Goal: Task Accomplishment & Management: Complete application form

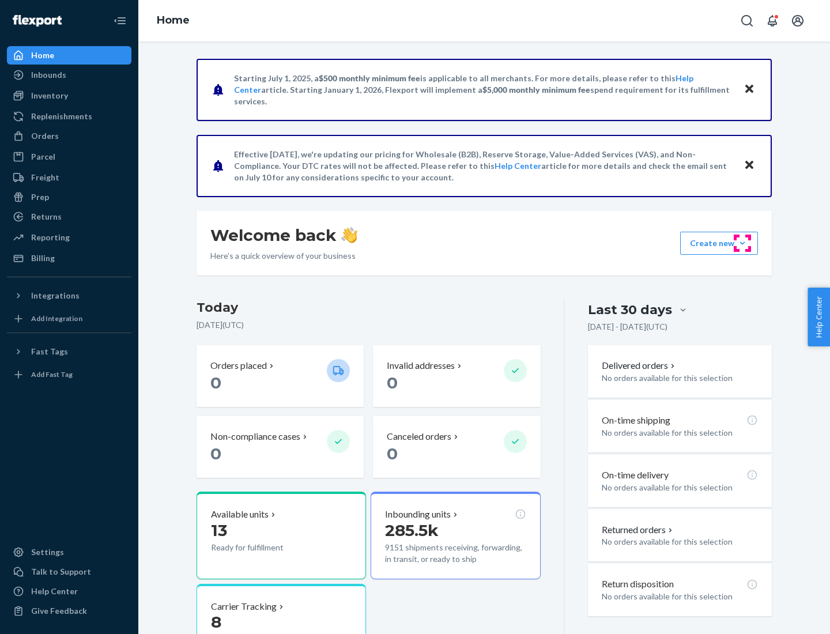
click at [743, 243] on button "Create new Create new inbound Create new order Create new product" at bounding box center [719, 243] width 78 height 23
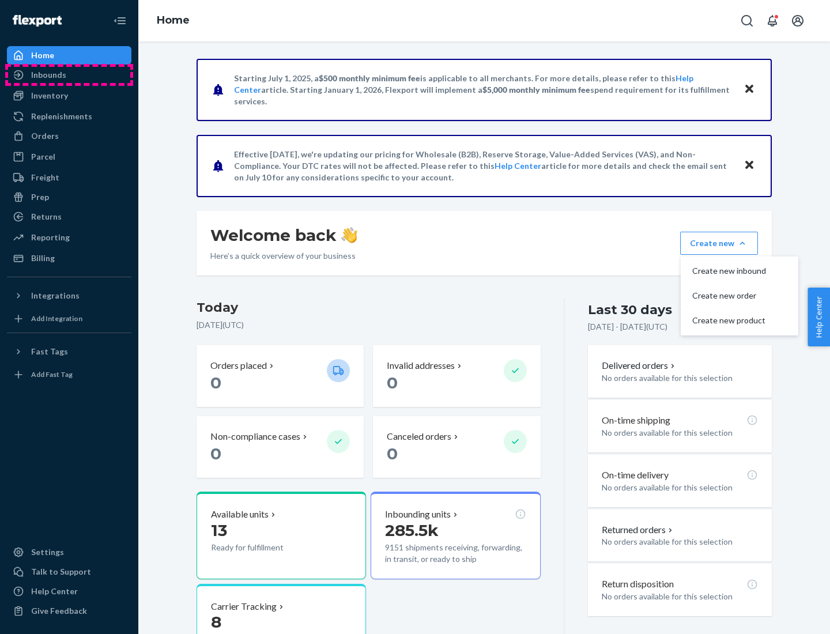
click at [69, 75] on div "Inbounds" at bounding box center [69, 75] width 122 height 16
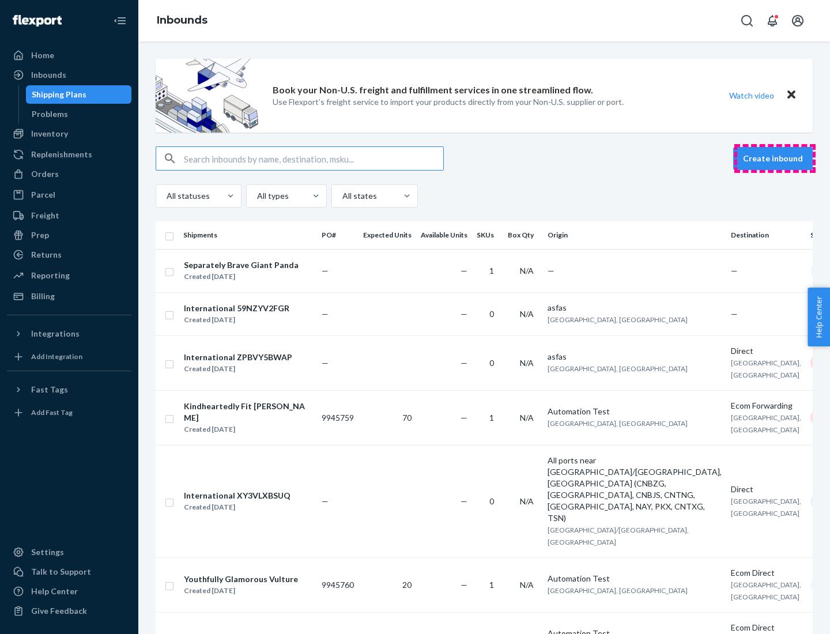
click at [775, 159] on button "Create inbound" at bounding box center [773, 158] width 80 height 23
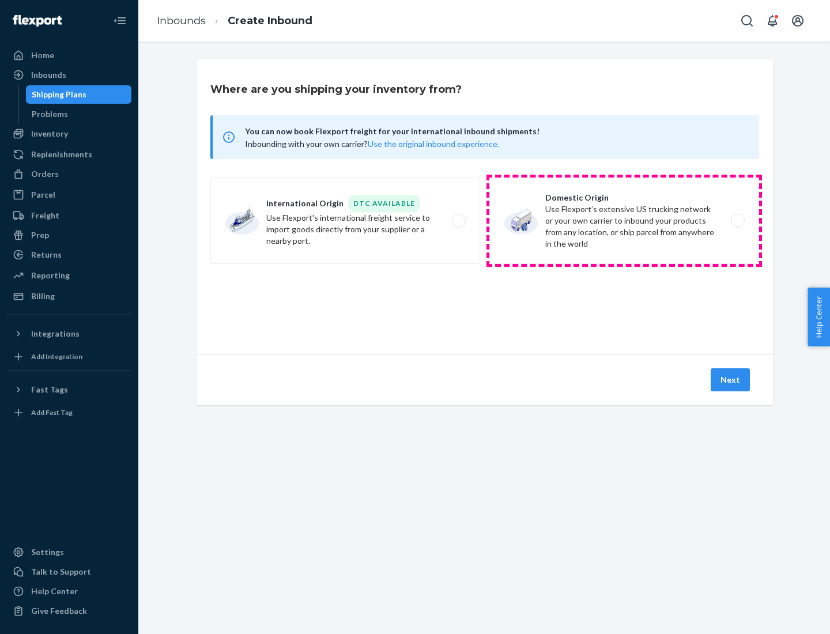
click at [624, 221] on label "Domestic Origin Use Flexport’s extensive US trucking network or your own carrie…" at bounding box center [624, 221] width 270 height 86
click at [737, 221] on input "Domestic Origin Use Flexport’s extensive US trucking network or your own carrie…" at bounding box center [740, 220] width 7 height 7
radio input "true"
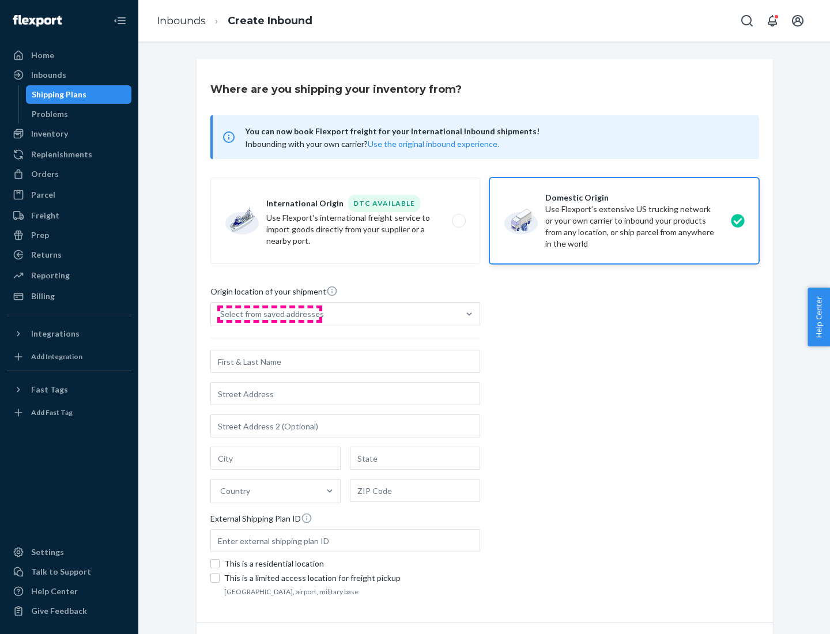
click at [269, 314] on div "Select from saved addresses" at bounding box center [272, 314] width 104 height 12
click at [221, 314] on input "Select from saved addresses" at bounding box center [220, 314] width 1 height 12
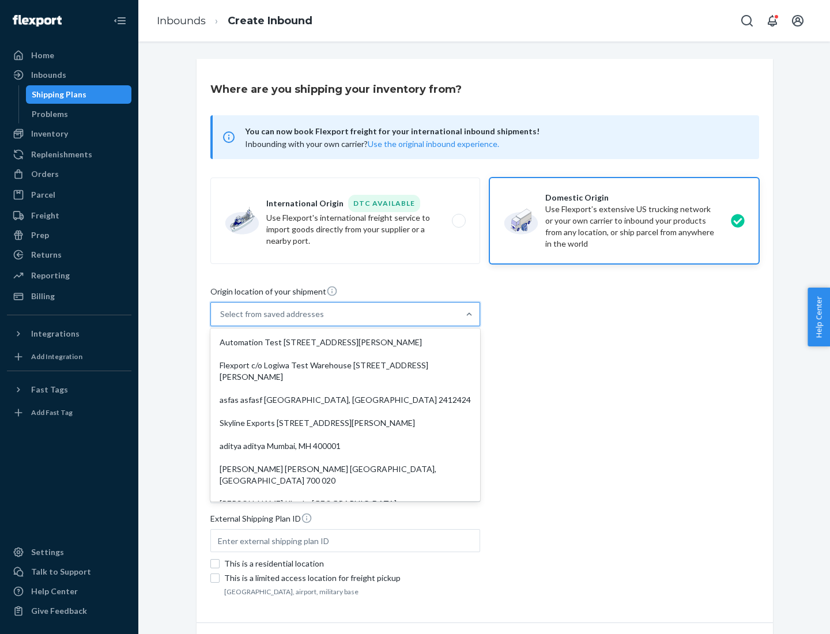
scroll to position [5, 0]
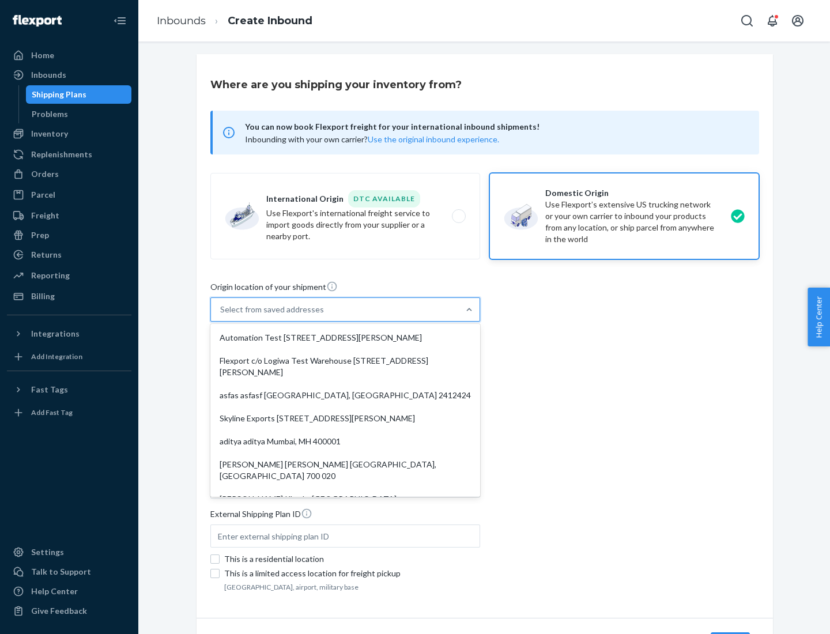
click at [345, 338] on div "Automation Test [STREET_ADDRESS][PERSON_NAME]" at bounding box center [345, 337] width 265 height 23
click at [221, 315] on input "option Automation Test [STREET_ADDRESS][PERSON_NAME]. 9 results available. Use …" at bounding box center [220, 310] width 1 height 12
type input "Automation Test"
type input "9th Floor"
type input "[GEOGRAPHIC_DATA]"
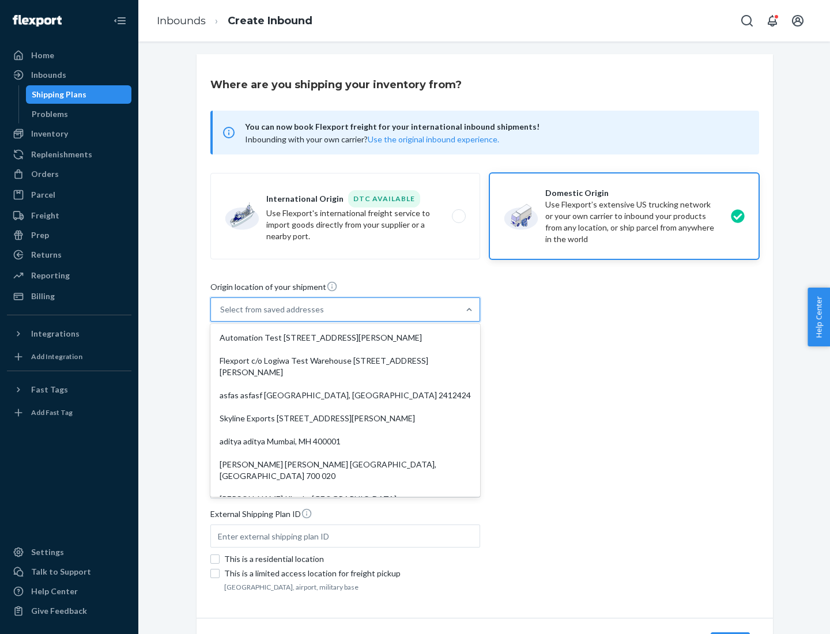
type input "CA"
type input "94104"
type input "[STREET_ADDRESS][PERSON_NAME]"
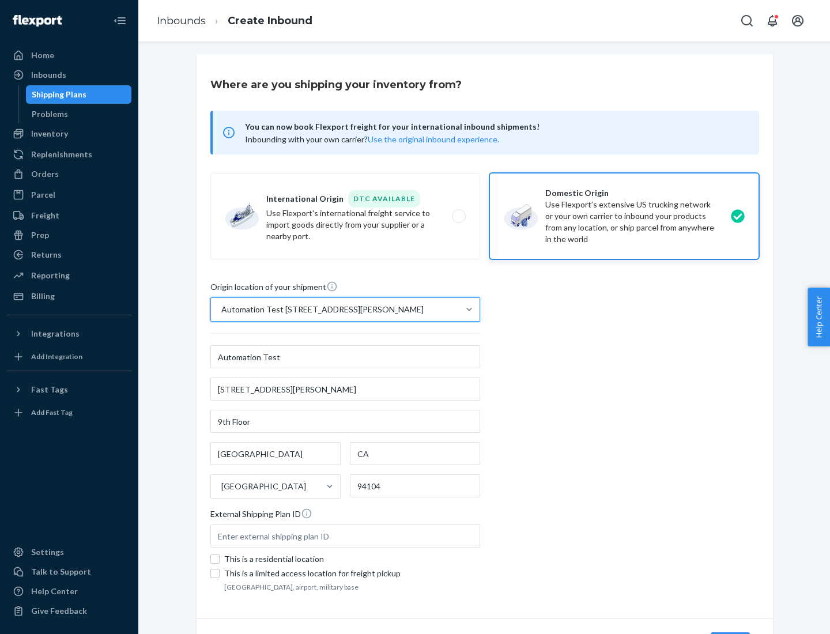
scroll to position [67, 0]
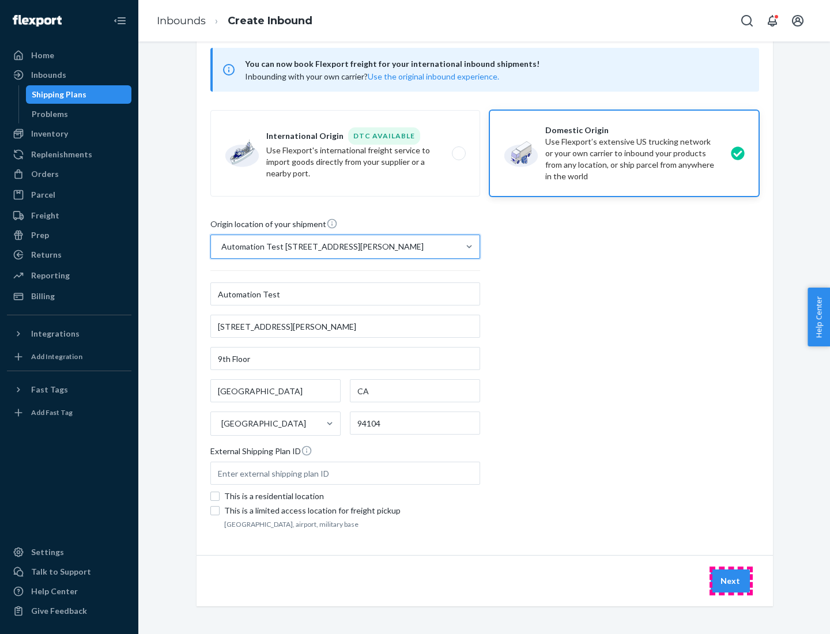
click at [731, 581] on button "Next" at bounding box center [730, 581] width 39 height 23
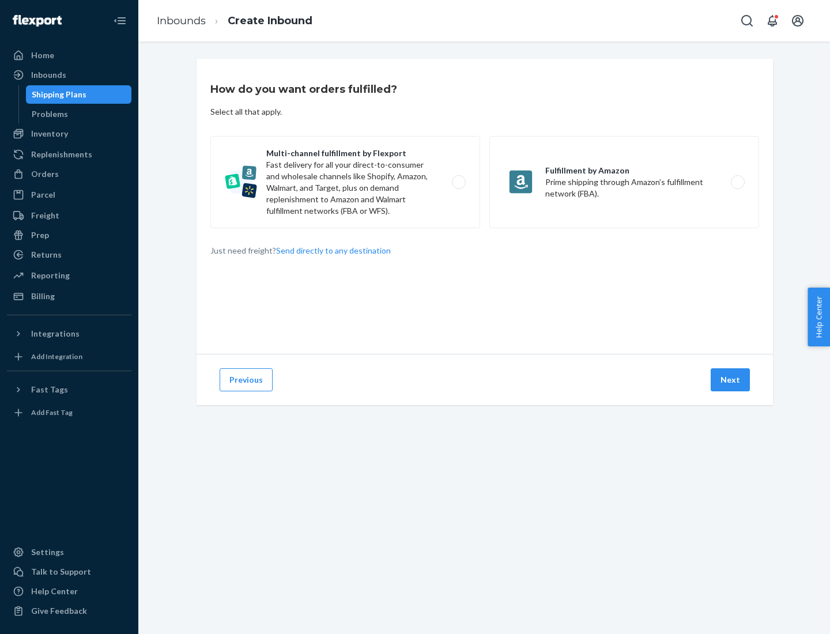
click at [345, 182] on label "Multi-channel fulfillment by Flexport Fast delivery for all your direct-to-cons…" at bounding box center [345, 182] width 270 height 92
click at [458, 182] on input "Multi-channel fulfillment by Flexport Fast delivery for all your direct-to-cons…" at bounding box center [461, 182] width 7 height 7
radio input "true"
click at [731, 380] on button "Next" at bounding box center [730, 379] width 39 height 23
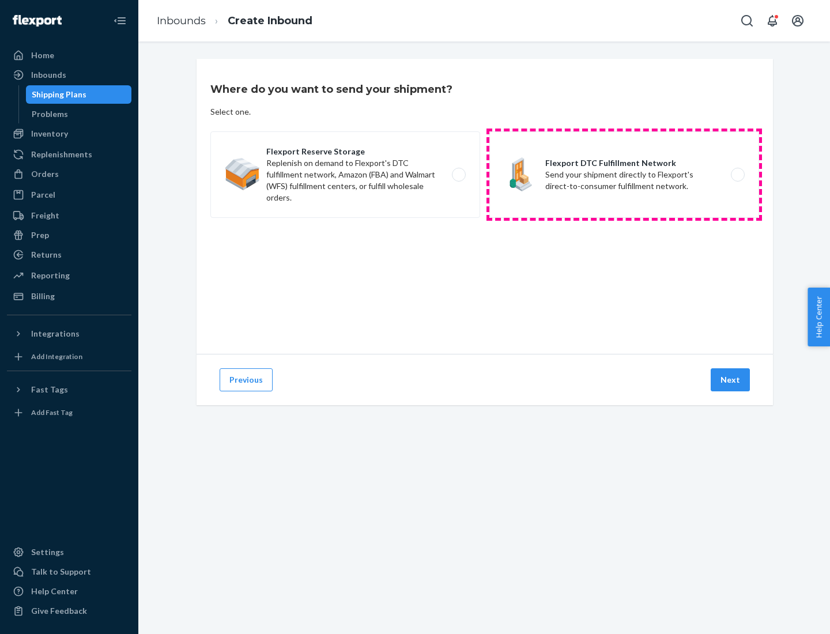
click at [624, 175] on label "Flexport DTC Fulfillment Network Send your shipment directly to Flexport's dire…" at bounding box center [624, 174] width 270 height 86
click at [737, 175] on input "Flexport DTC Fulfillment Network Send your shipment directly to Flexport's dire…" at bounding box center [740, 174] width 7 height 7
radio input "true"
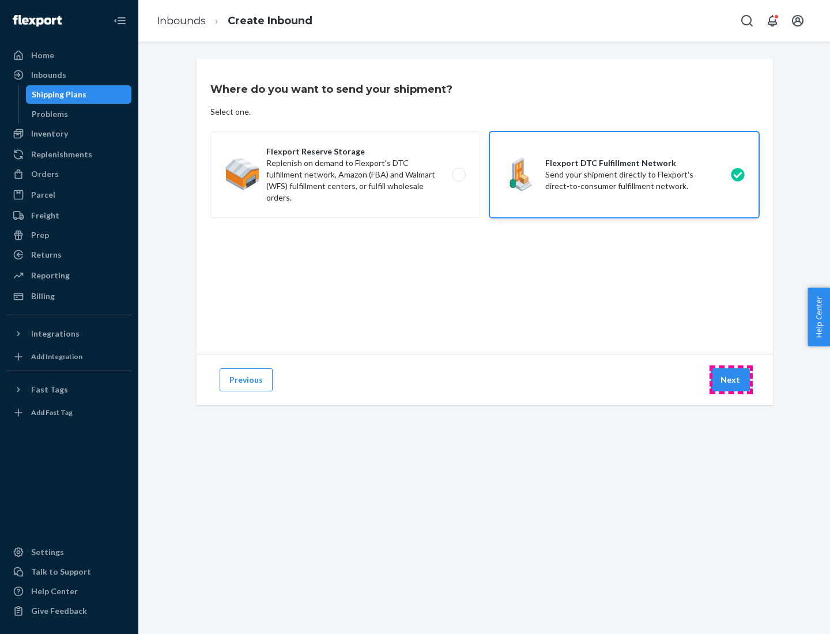
click at [731, 380] on button "Next" at bounding box center [730, 379] width 39 height 23
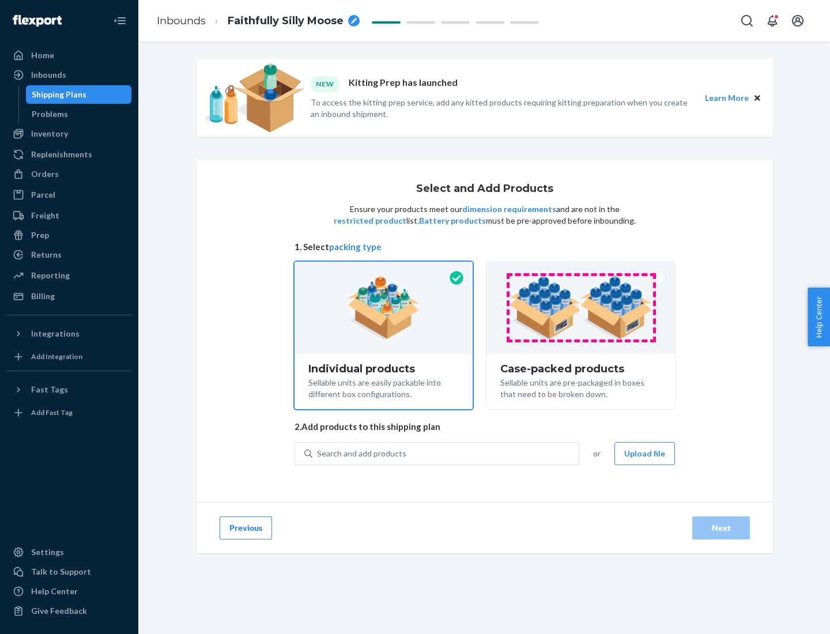
click at [581, 308] on img at bounding box center [581, 307] width 144 height 63
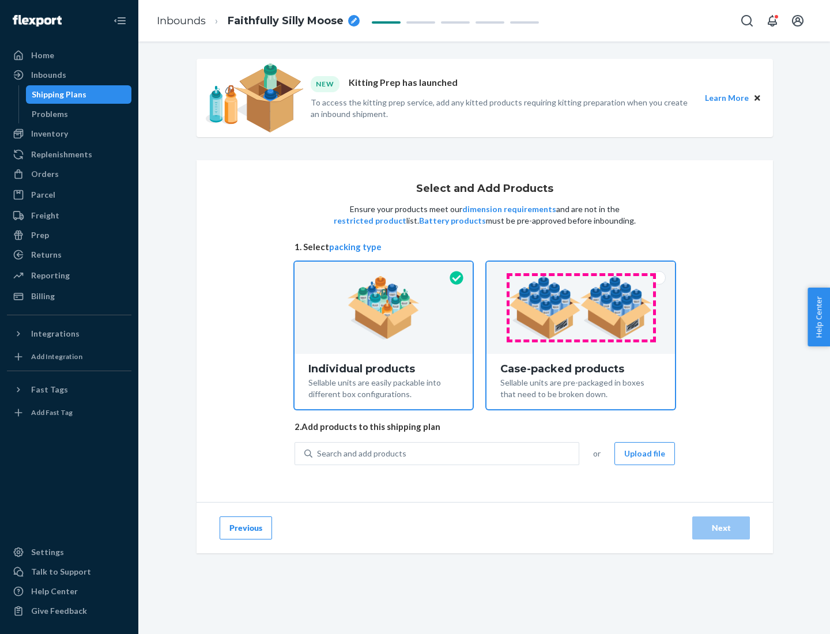
click at [581, 269] on input "Case-packed products Sellable units are pre-packaged in boxes that need to be b…" at bounding box center [580, 265] width 7 height 7
radio input "true"
radio input "false"
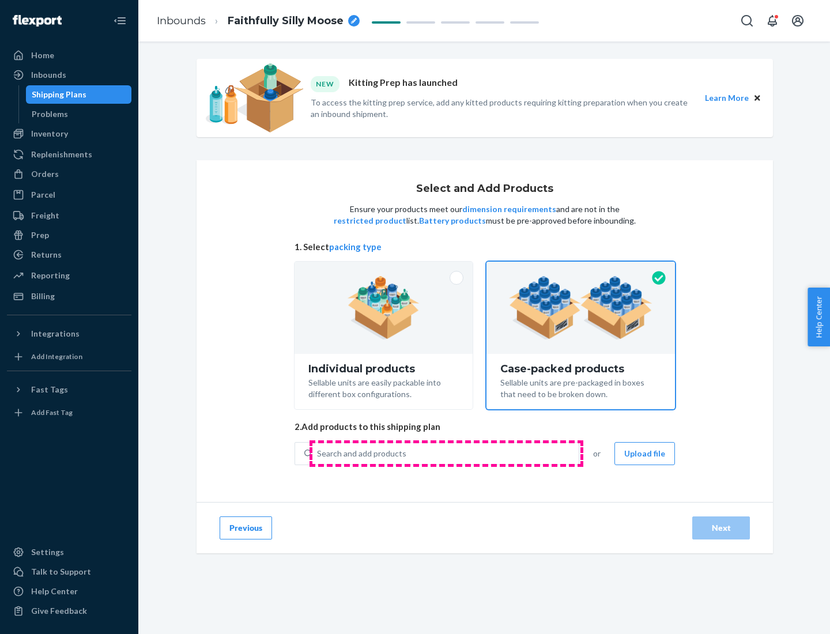
click at [446, 453] on div "Search and add products" at bounding box center [445, 453] width 266 height 21
click at [318, 453] on input "Search and add products" at bounding box center [317, 454] width 1 height 12
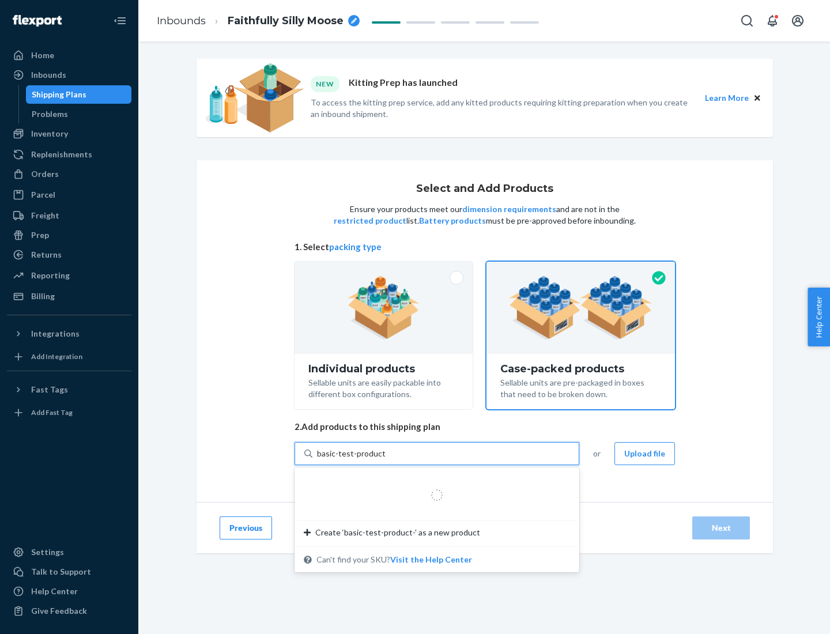
type input "basic-test-product-1"
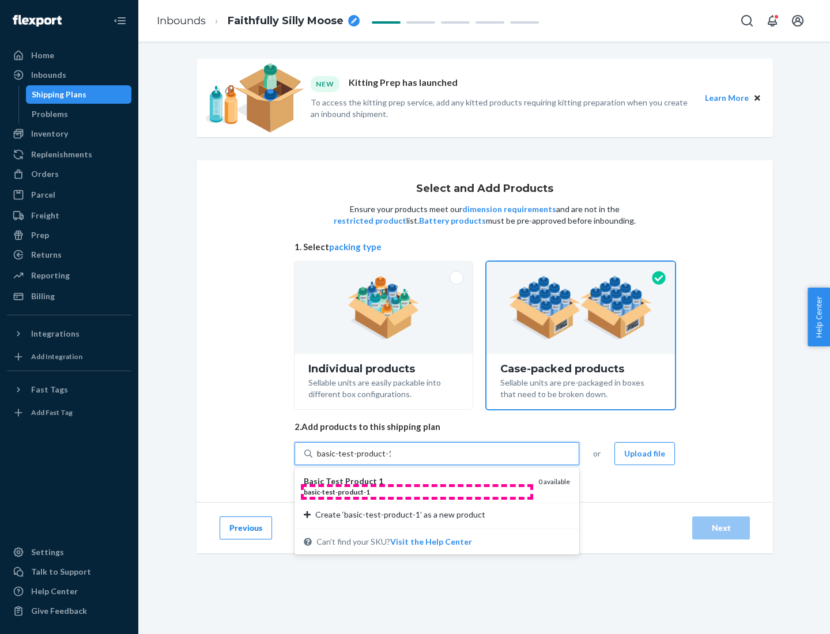
click at [417, 492] on div "basic - test - product - 1" at bounding box center [416, 492] width 225 height 10
click at [391, 459] on input "basic-test-product-1" at bounding box center [354, 454] width 74 height 12
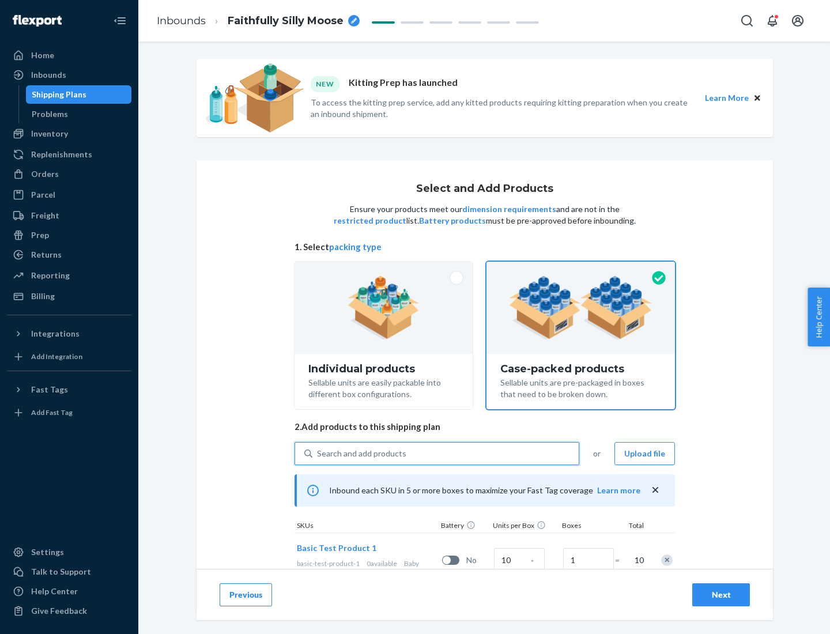
scroll to position [42, 0]
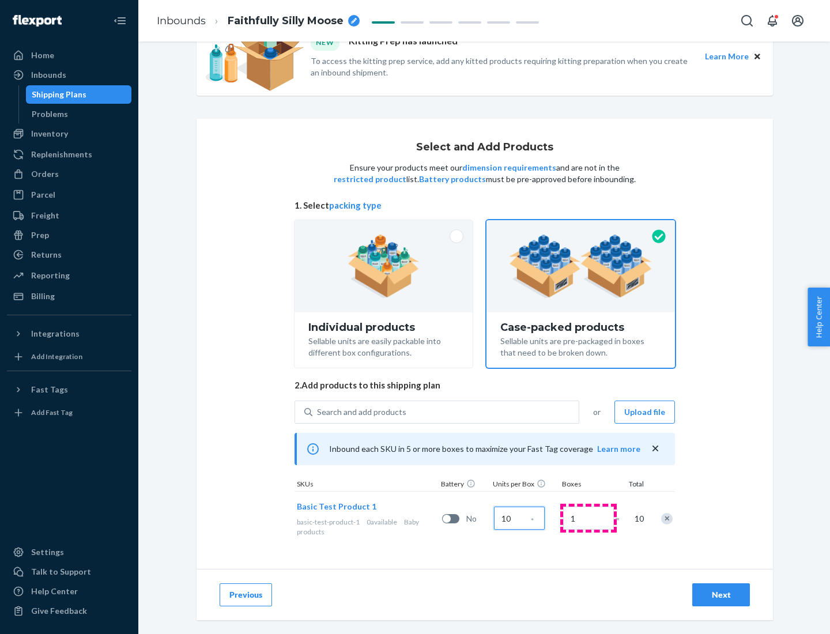
type input "10"
type input "7"
click at [721, 595] on div "Next" at bounding box center [721, 595] width 38 height 12
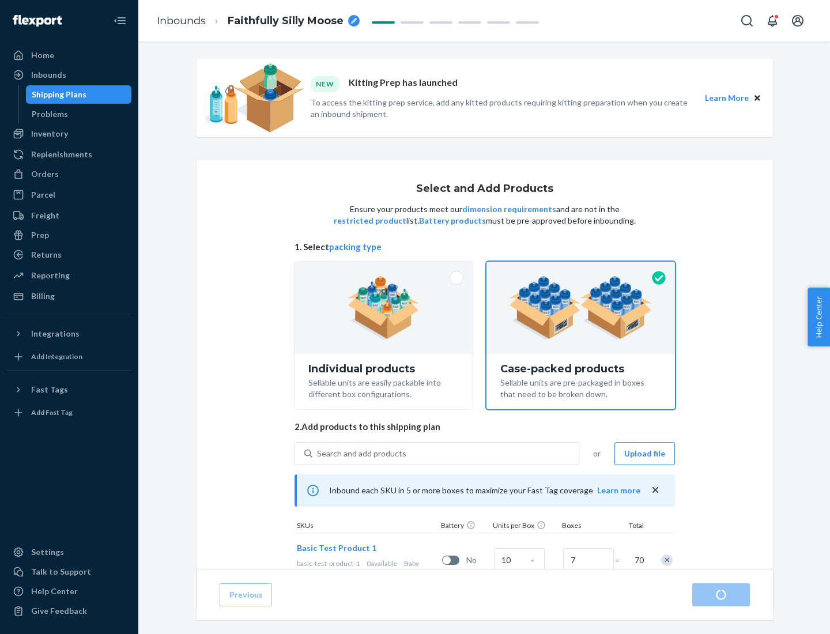
radio input "true"
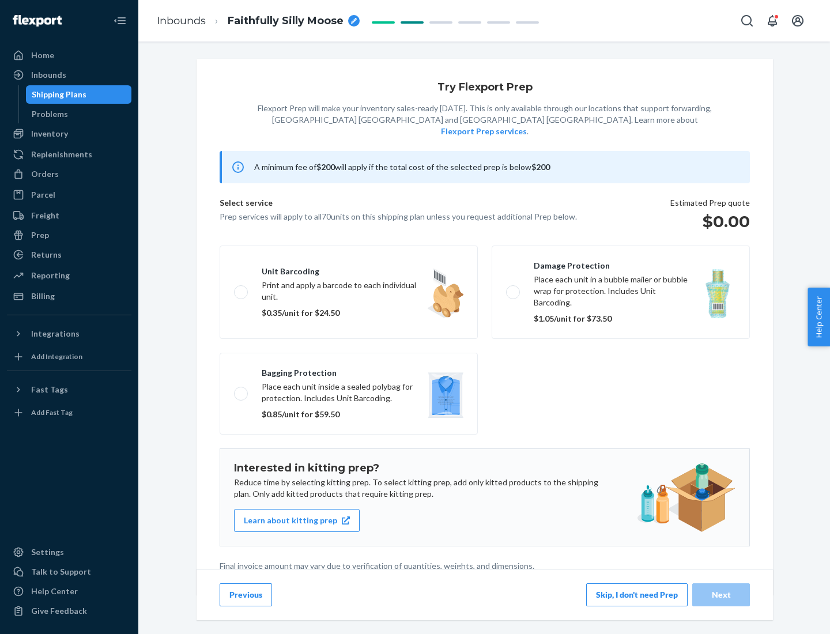
scroll to position [3, 0]
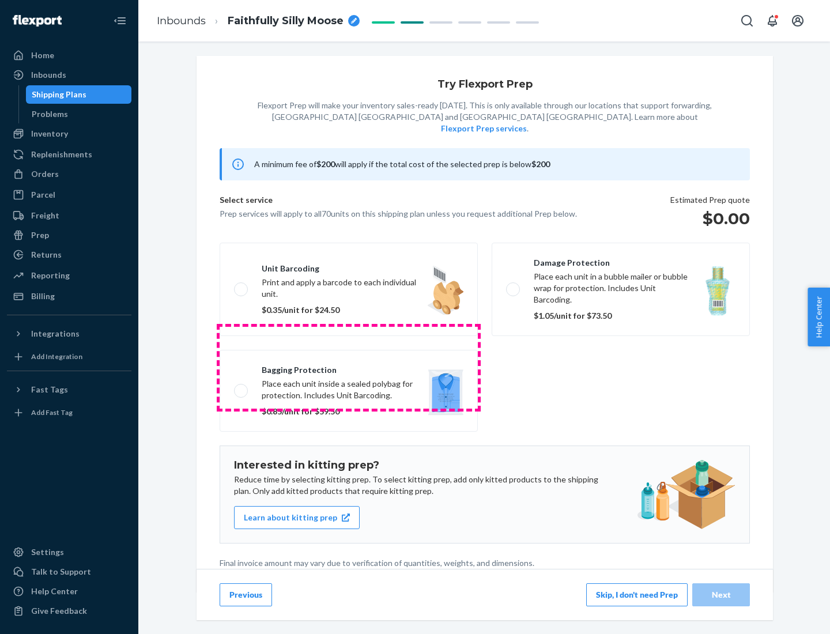
click at [349, 367] on label "Bagging protection Place each unit inside a sealed polybag for protection. Incl…" at bounding box center [349, 391] width 258 height 82
click at [242, 387] on input "Bagging protection Place each unit inside a sealed polybag for protection. Incl…" at bounding box center [237, 390] width 7 height 7
checkbox input "true"
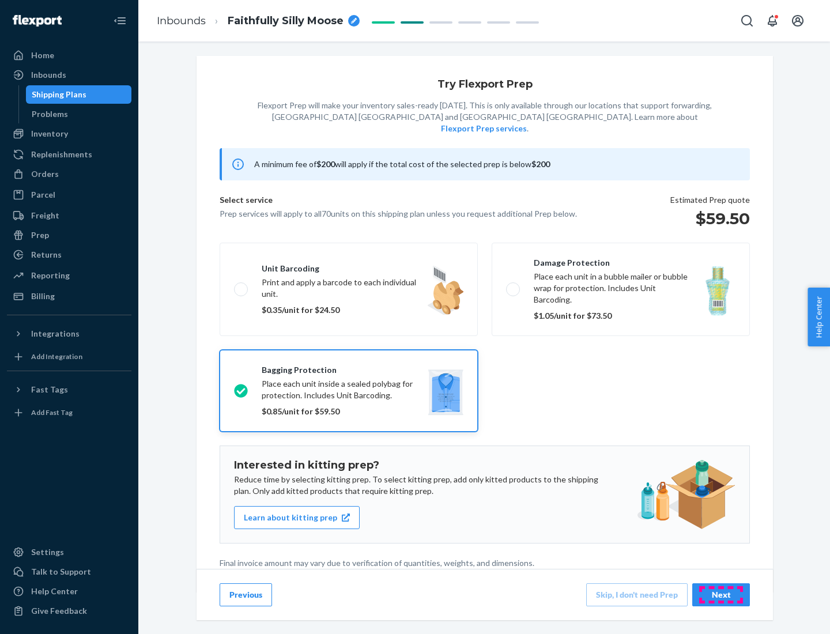
click at [721, 594] on div "Next" at bounding box center [721, 595] width 38 height 12
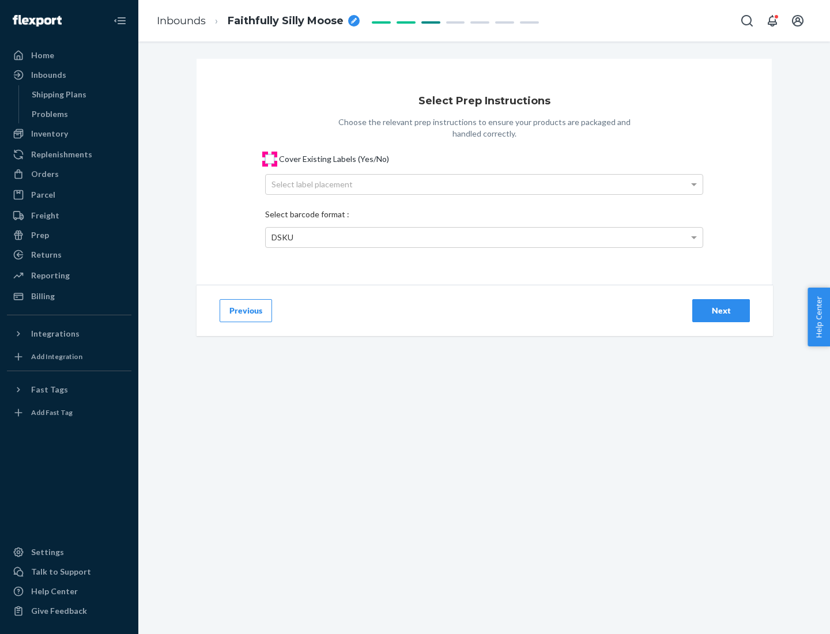
click at [270, 159] on input "Cover Existing Labels (Yes/No)" at bounding box center [269, 159] width 9 height 9
checkbox input "true"
click at [484, 184] on div "Select label placement" at bounding box center [484, 185] width 437 height 20
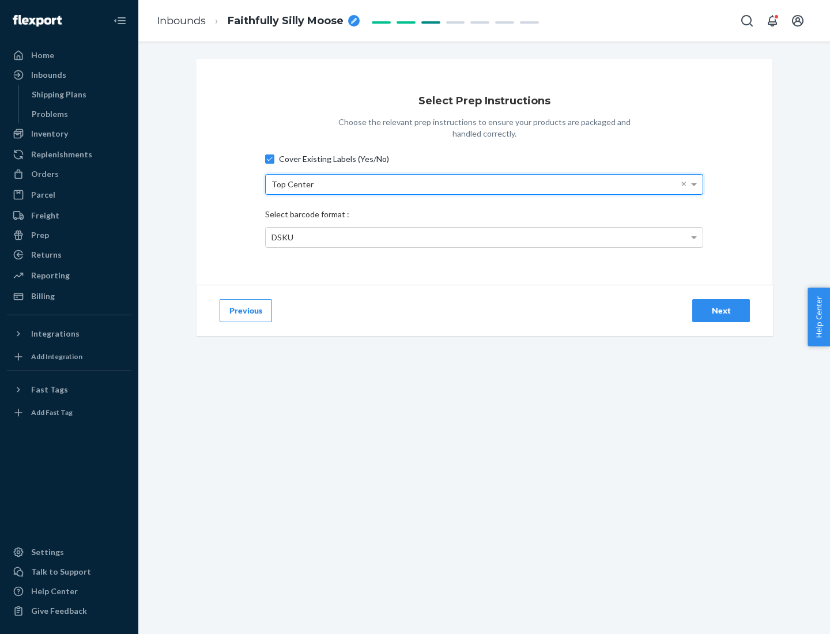
click at [484, 237] on div "DSKU" at bounding box center [484, 238] width 437 height 20
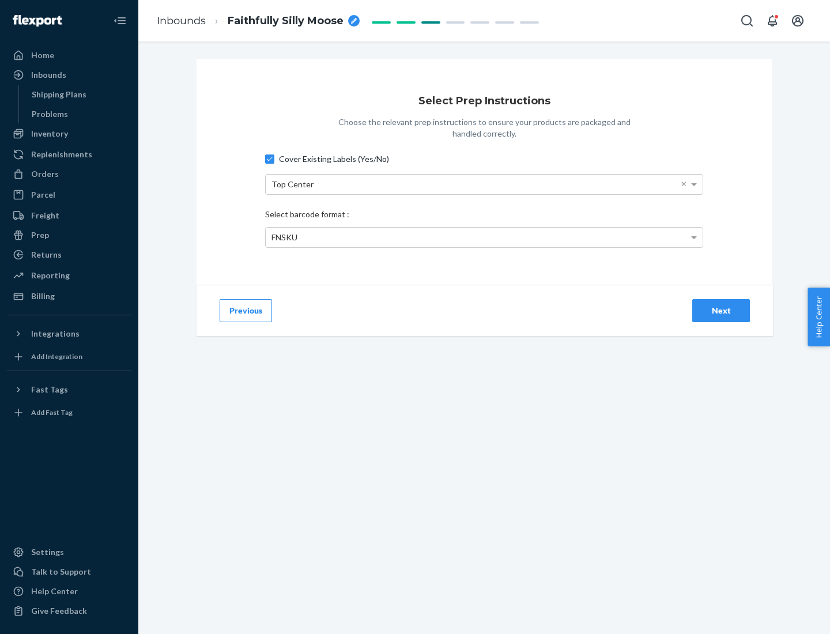
click at [721, 310] on div "Next" at bounding box center [721, 311] width 38 height 12
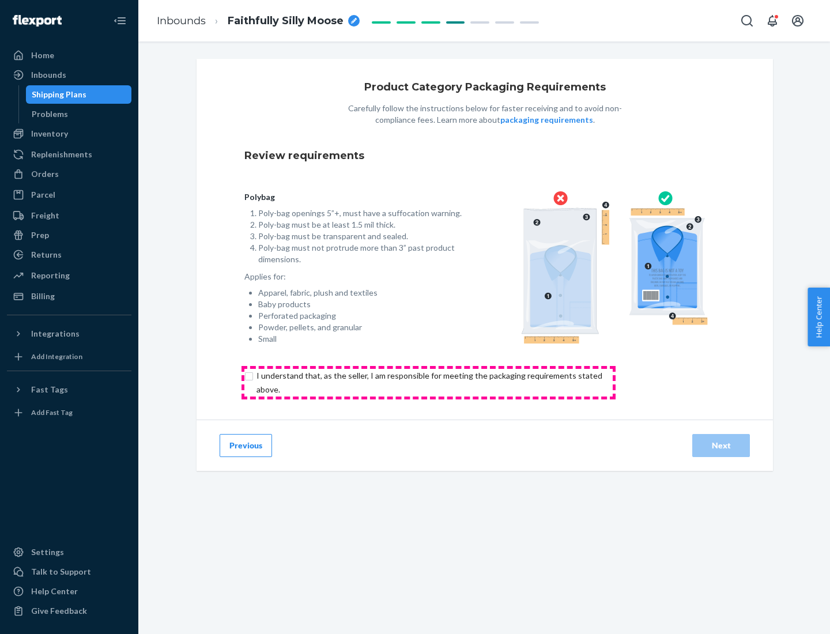
click at [428, 382] on input "checkbox" at bounding box center [435, 383] width 383 height 28
checkbox input "true"
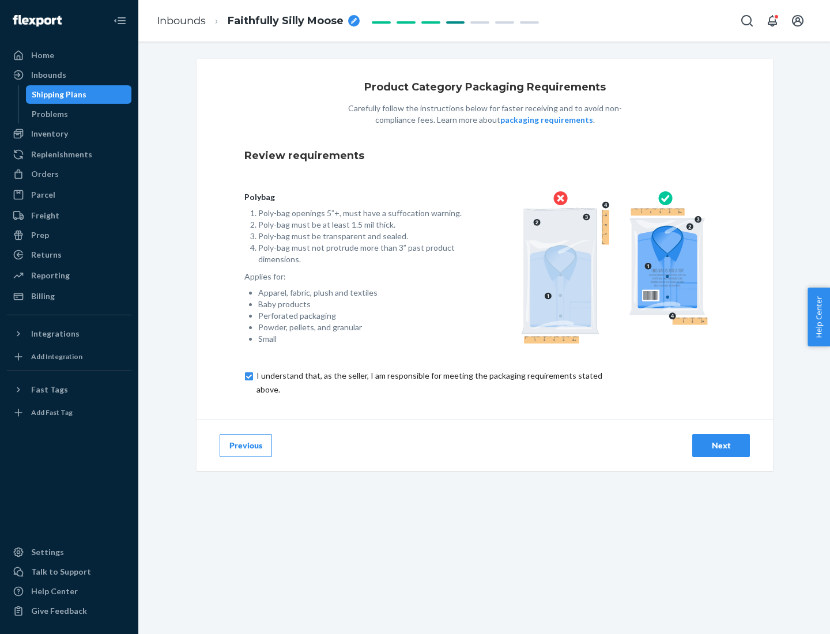
click at [721, 445] on div "Next" at bounding box center [721, 446] width 38 height 12
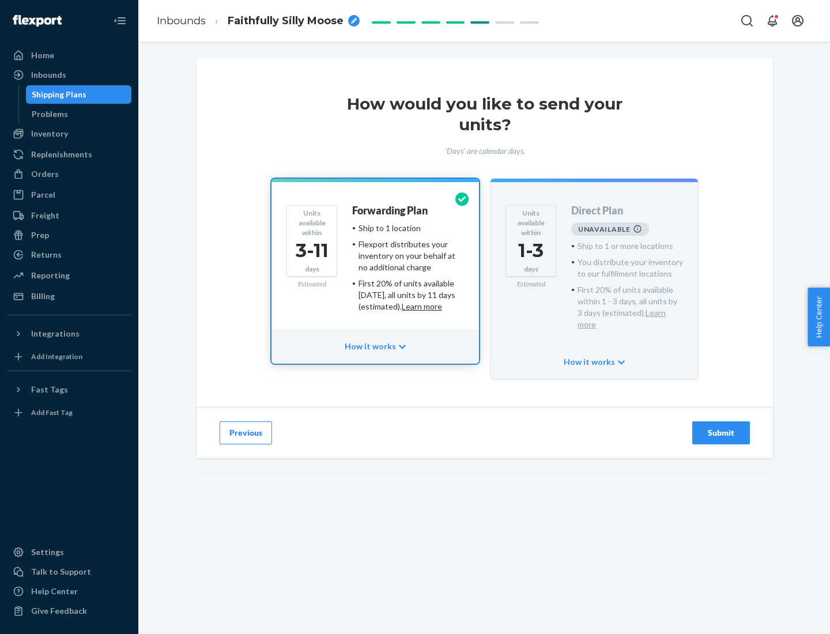
click at [391, 210] on h4 "Forwarding Plan" at bounding box center [390, 211] width 76 height 12
click at [721, 427] on div "Submit" at bounding box center [721, 433] width 38 height 12
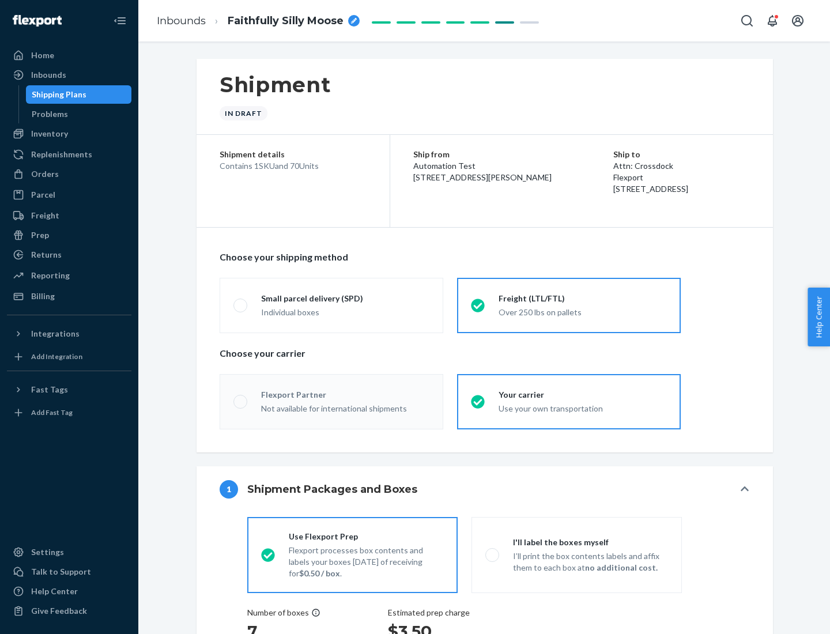
radio input "true"
radio input "false"
radio input "true"
radio input "false"
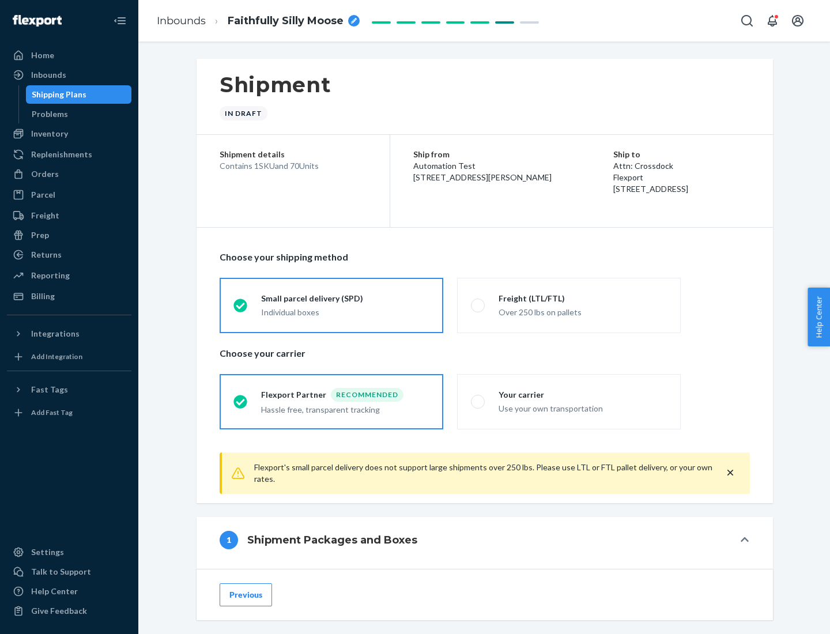
click at [345, 312] on div "Individual boxes" at bounding box center [345, 313] width 168 height 12
click at [241, 309] on input "Small parcel delivery (SPD) Individual boxes" at bounding box center [236, 305] width 7 height 7
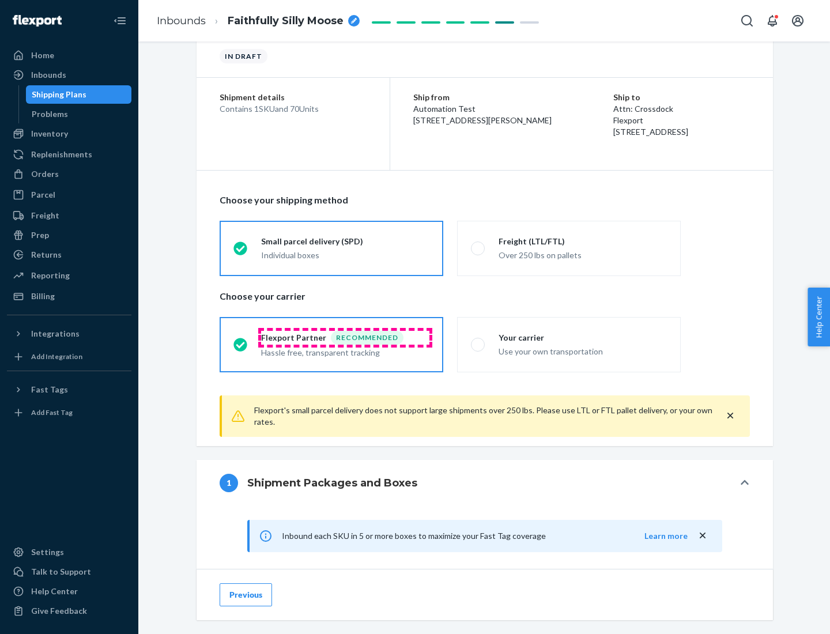
click at [345, 337] on div "Recommended" at bounding box center [367, 338] width 73 height 14
click at [241, 341] on input "Flexport Partner Recommended Hassle free, transparent tracking" at bounding box center [236, 344] width 7 height 7
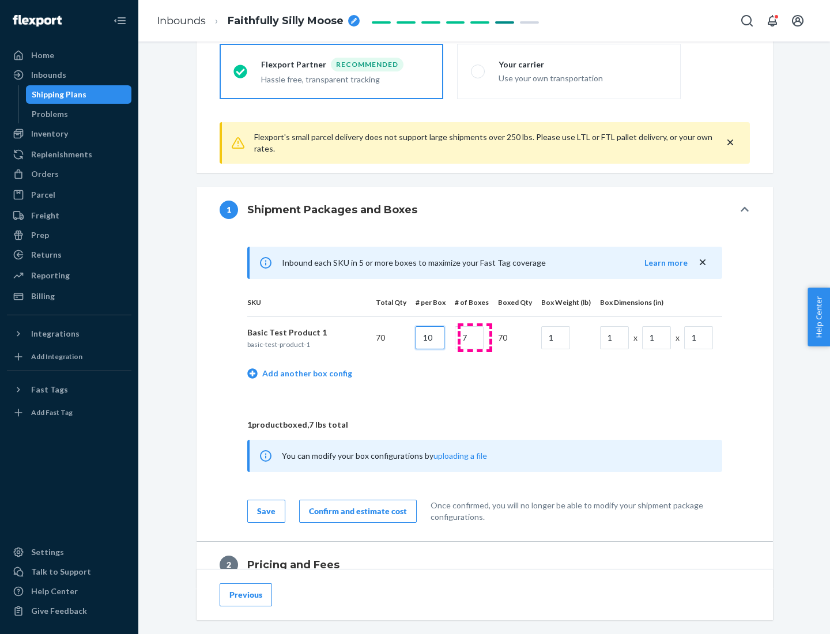
type input "10"
type input "7"
type input "1"
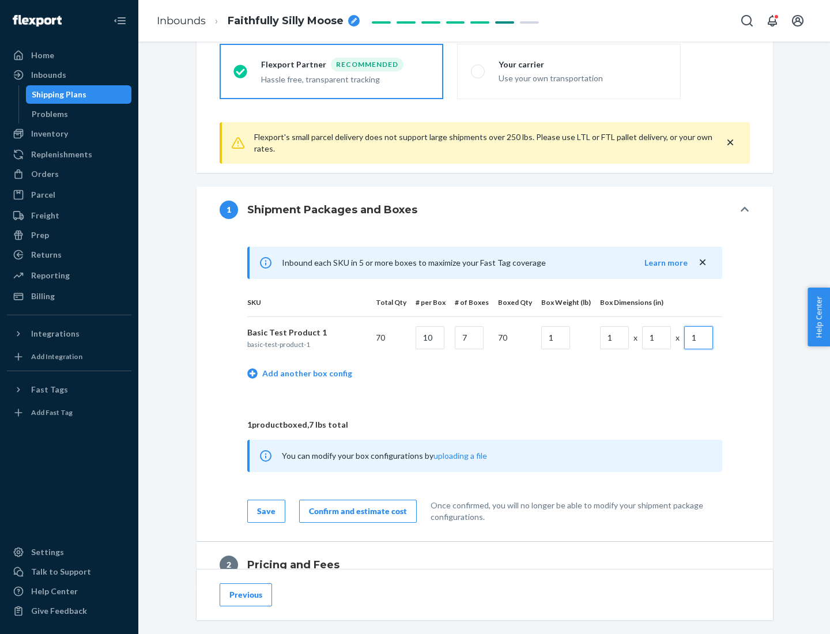
scroll to position [504, 0]
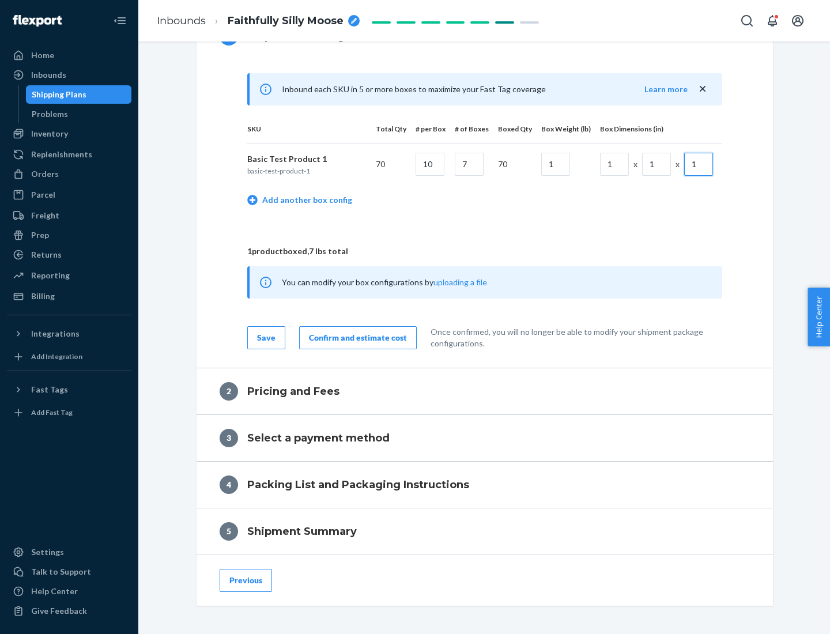
type input "1"
click at [356, 337] on div "Confirm and estimate cost" at bounding box center [358, 338] width 98 height 12
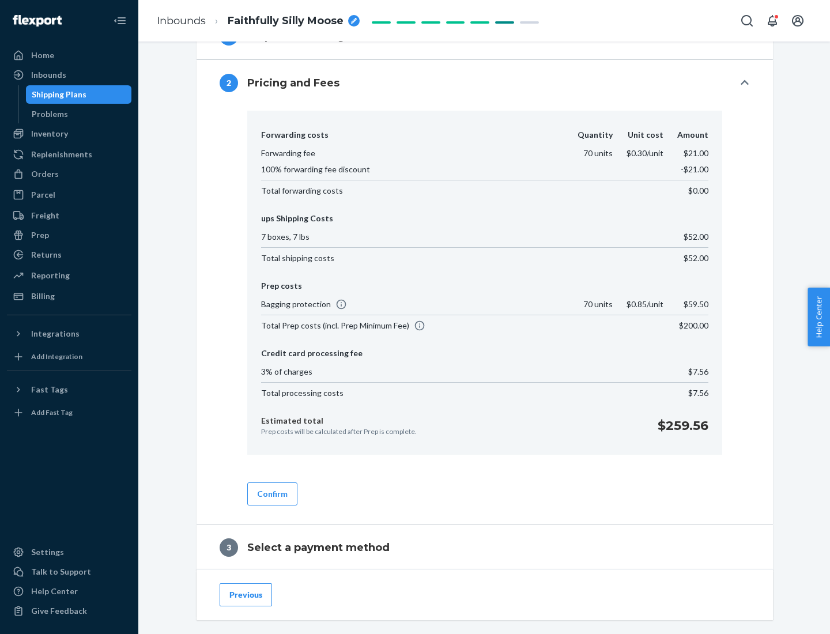
scroll to position [660, 0]
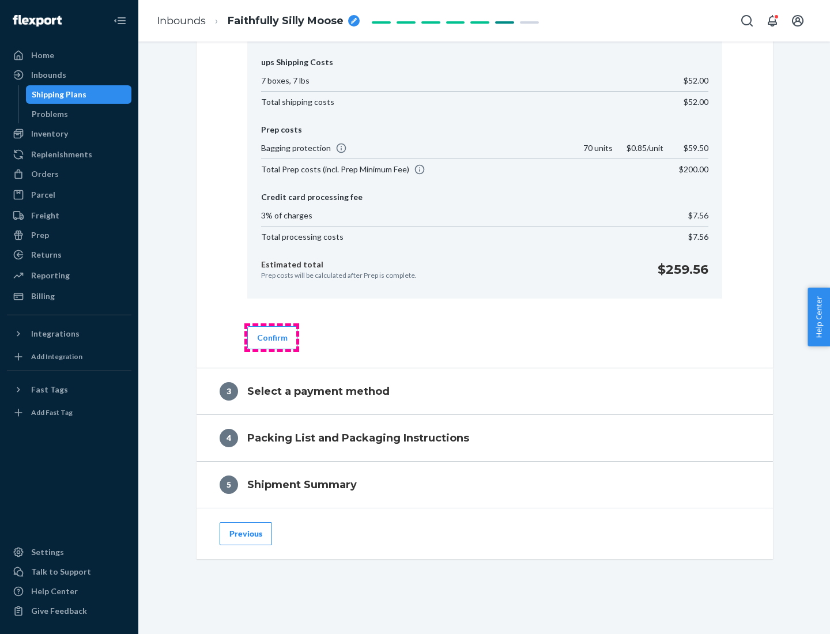
click at [272, 337] on button "Confirm" at bounding box center [272, 337] width 50 height 23
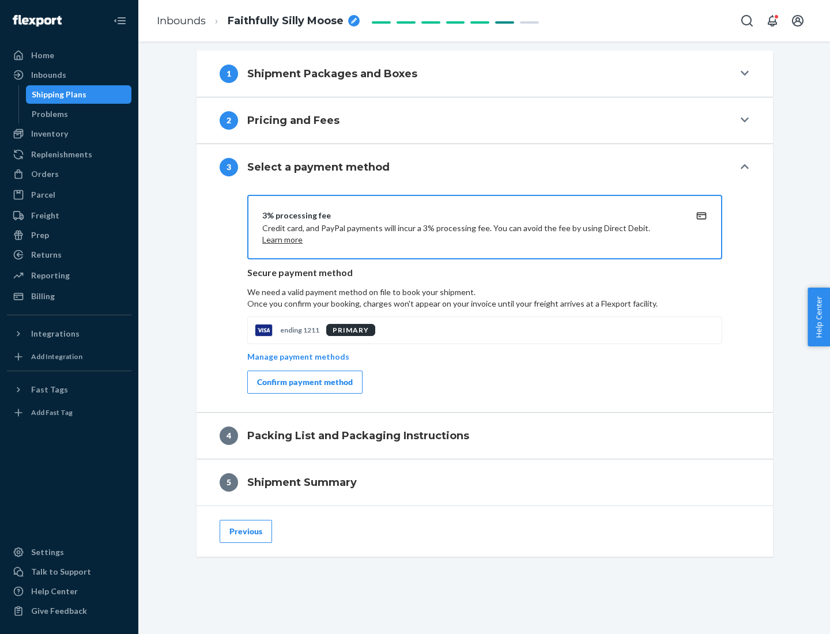
scroll to position [466, 0]
click at [304, 382] on div "Confirm payment method" at bounding box center [305, 382] width 96 height 12
